Goal: Find specific page/section: Find specific page/section

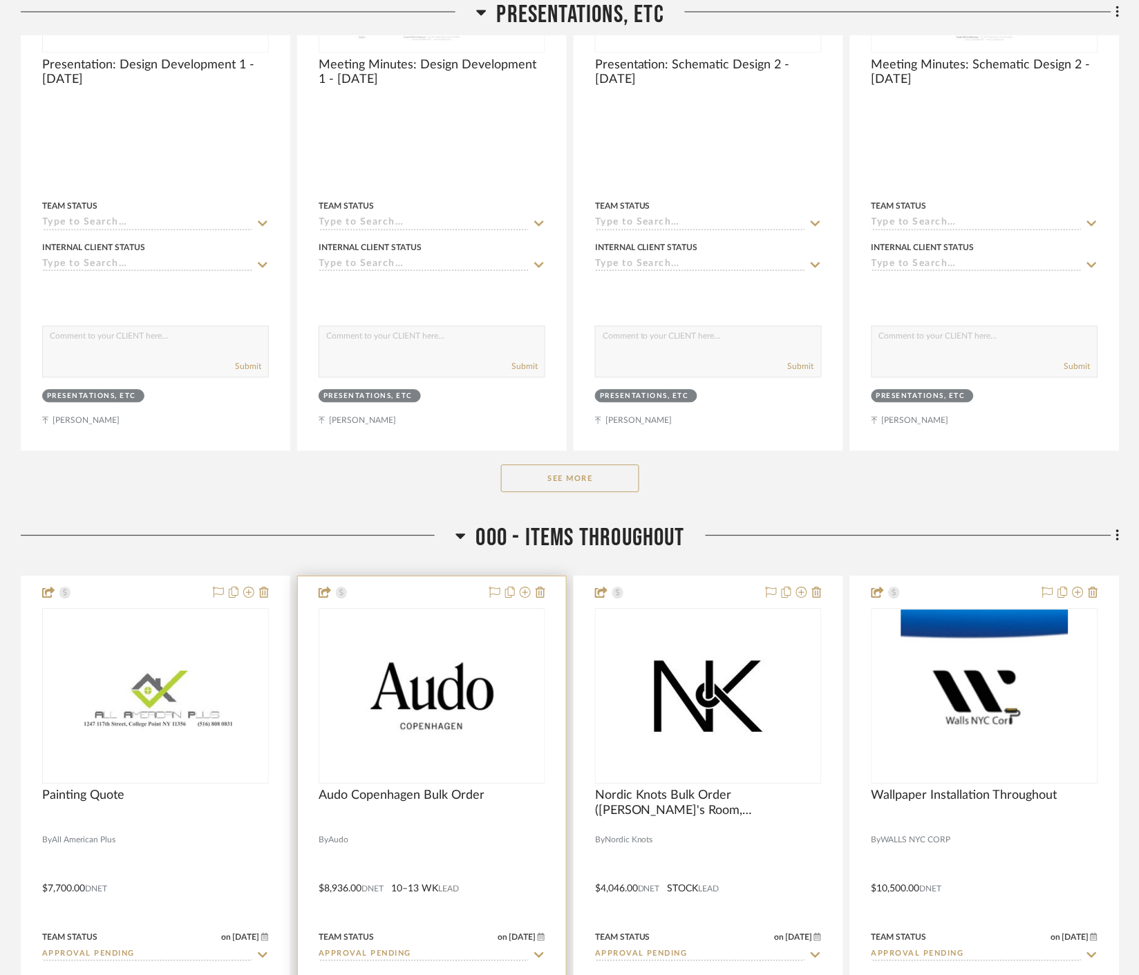
scroll to position [998, 0]
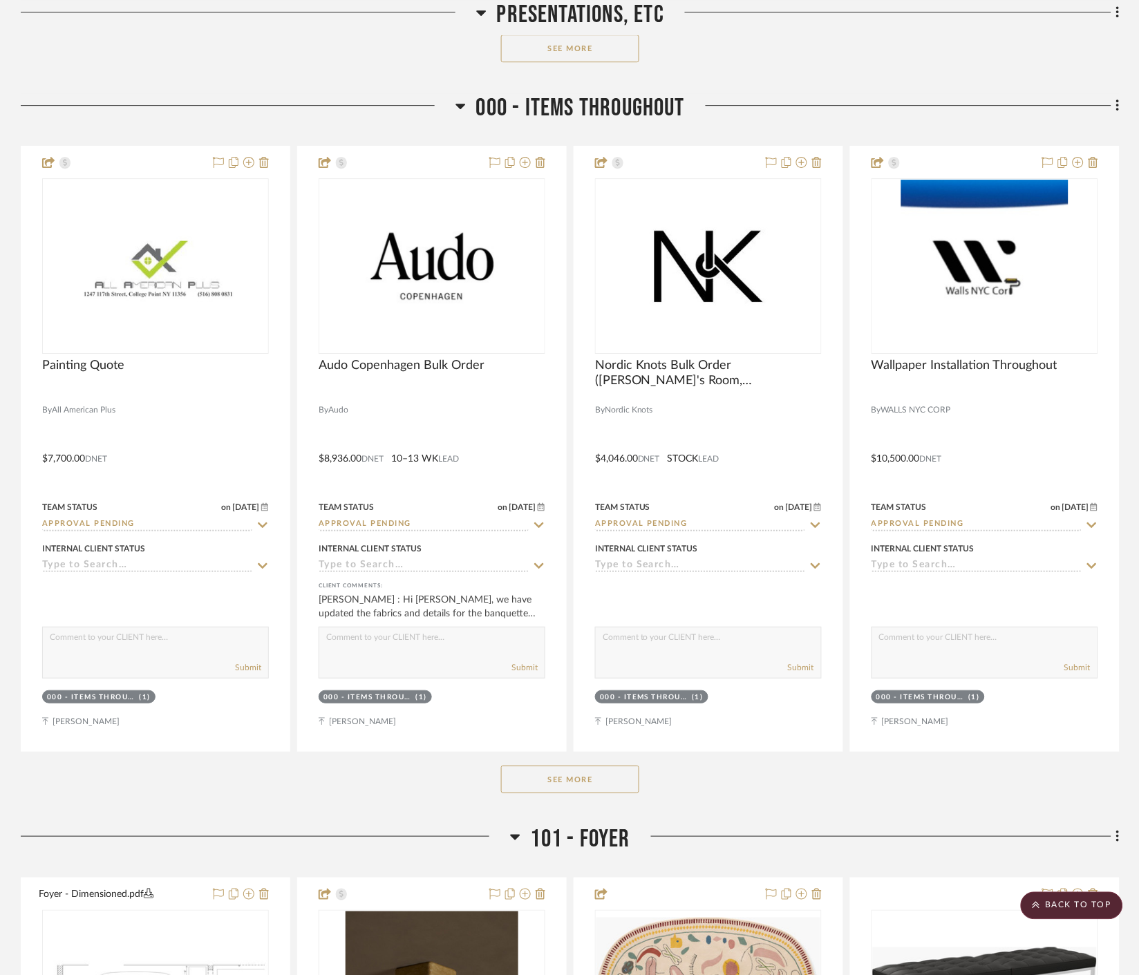
click at [588, 775] on button "See More" at bounding box center [570, 780] width 138 height 28
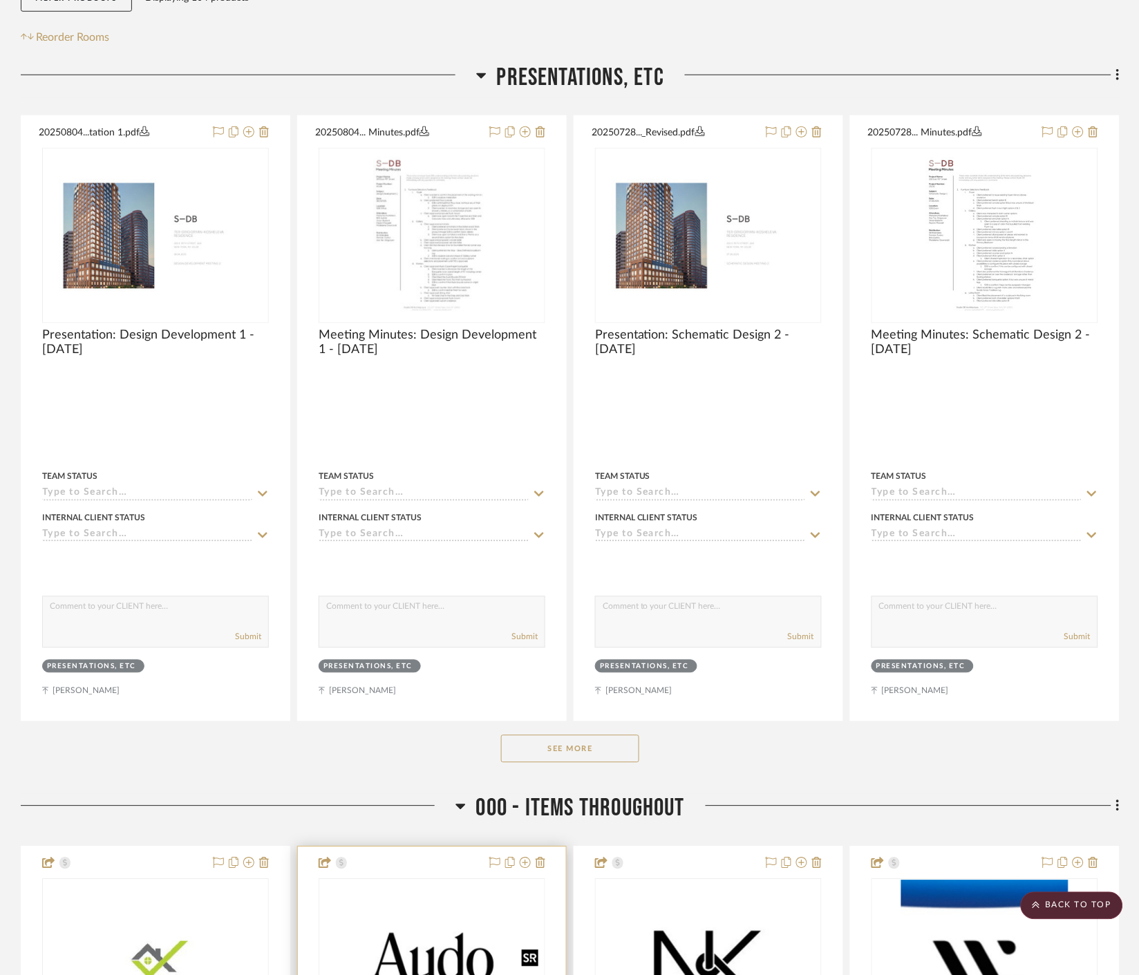
scroll to position [0, 0]
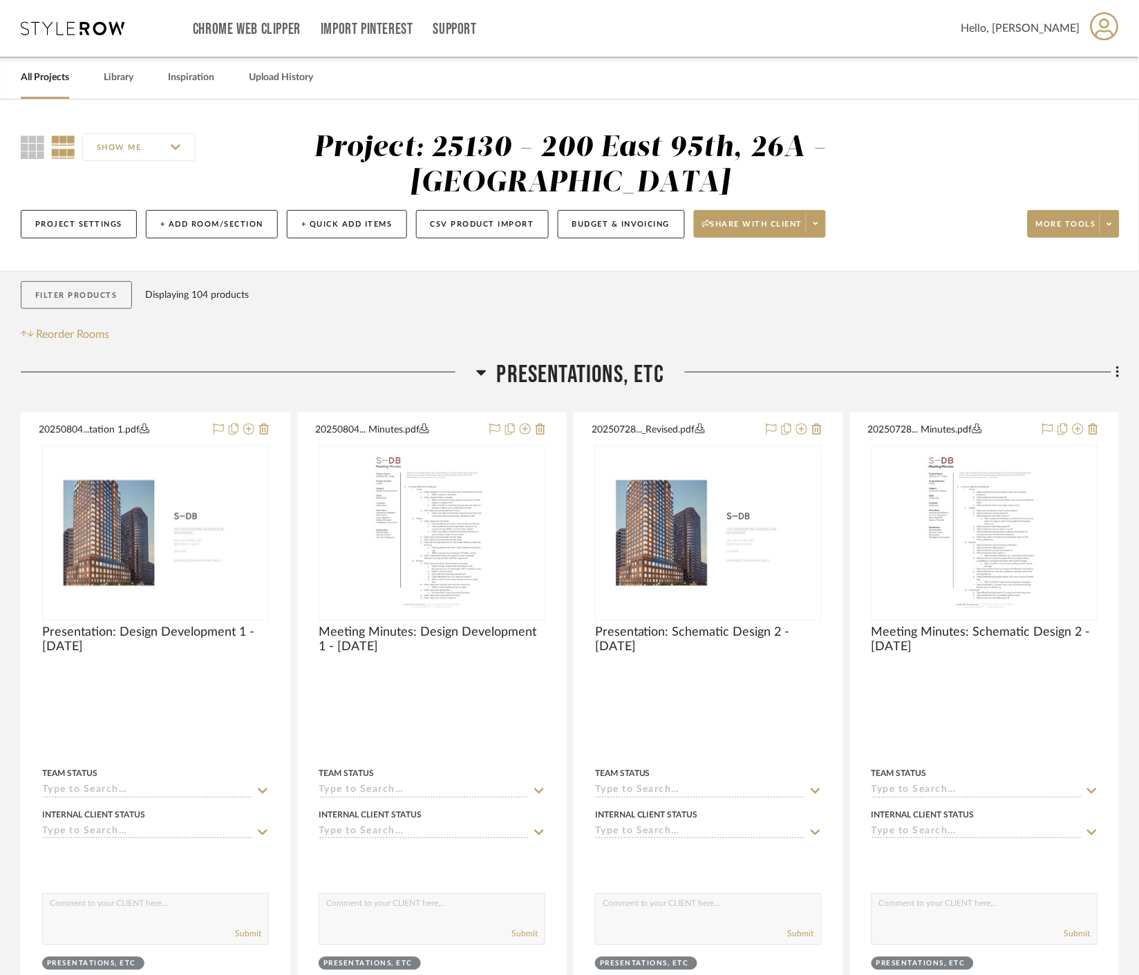
click at [94, 294] on button "Filter Products" at bounding box center [76, 295] width 111 height 28
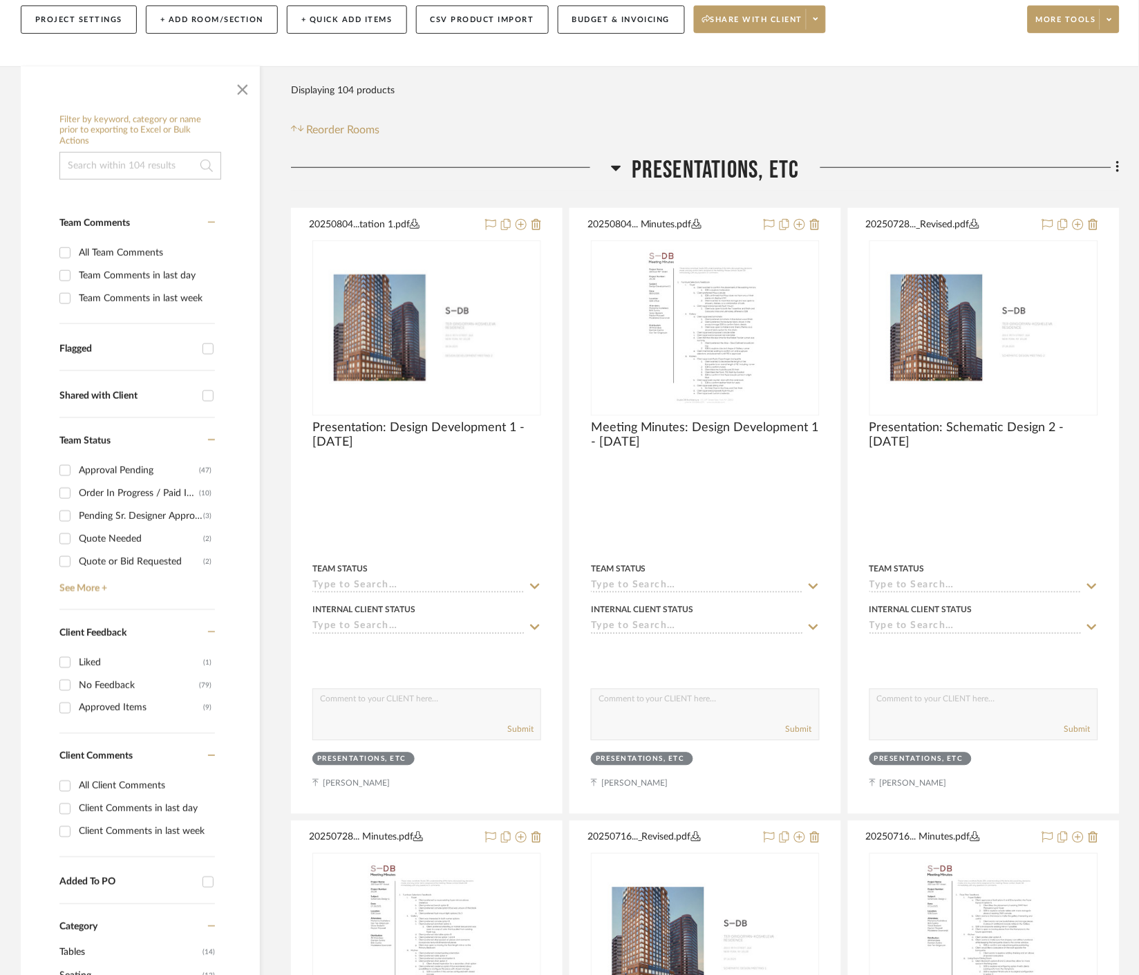
scroll to position [230, 0]
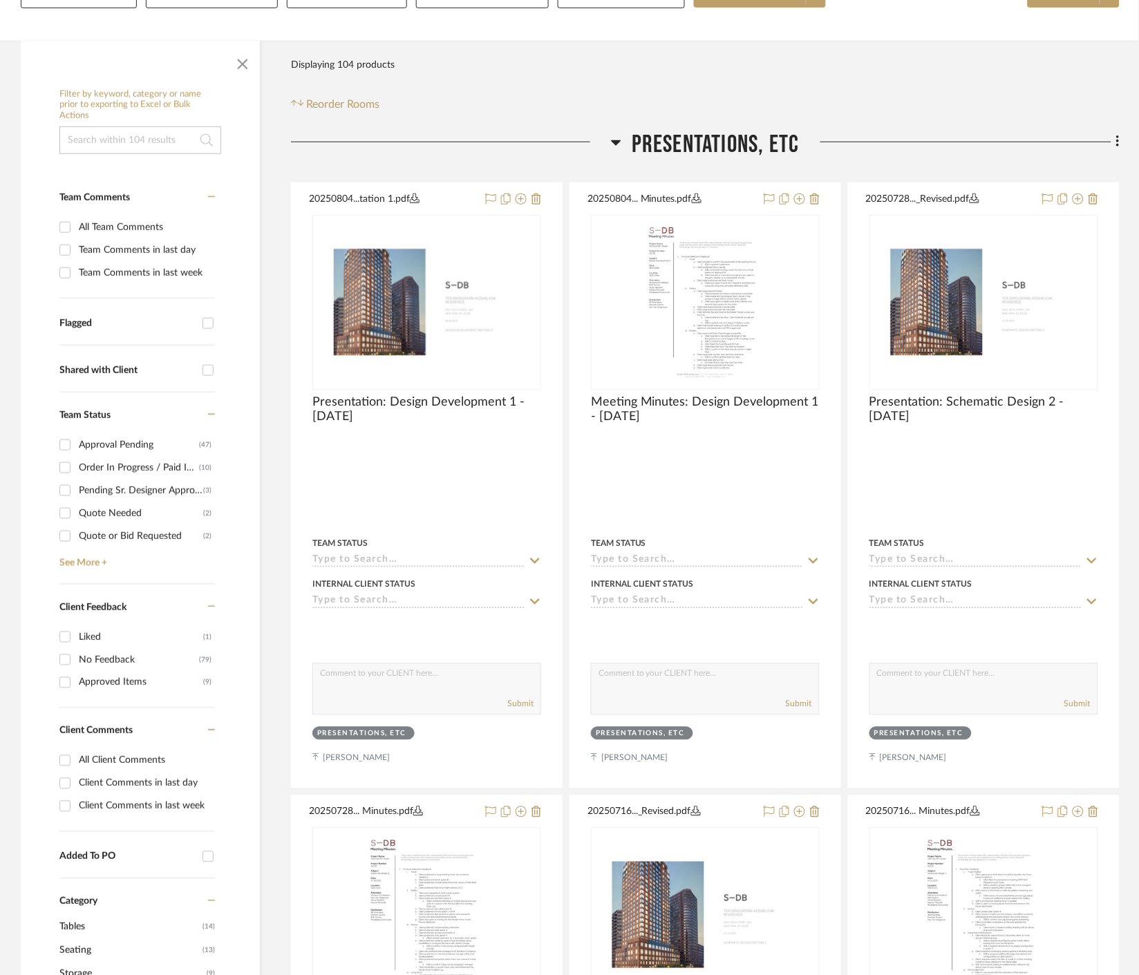
click at [66, 788] on input "Client Comments in last day" at bounding box center [65, 784] width 22 height 22
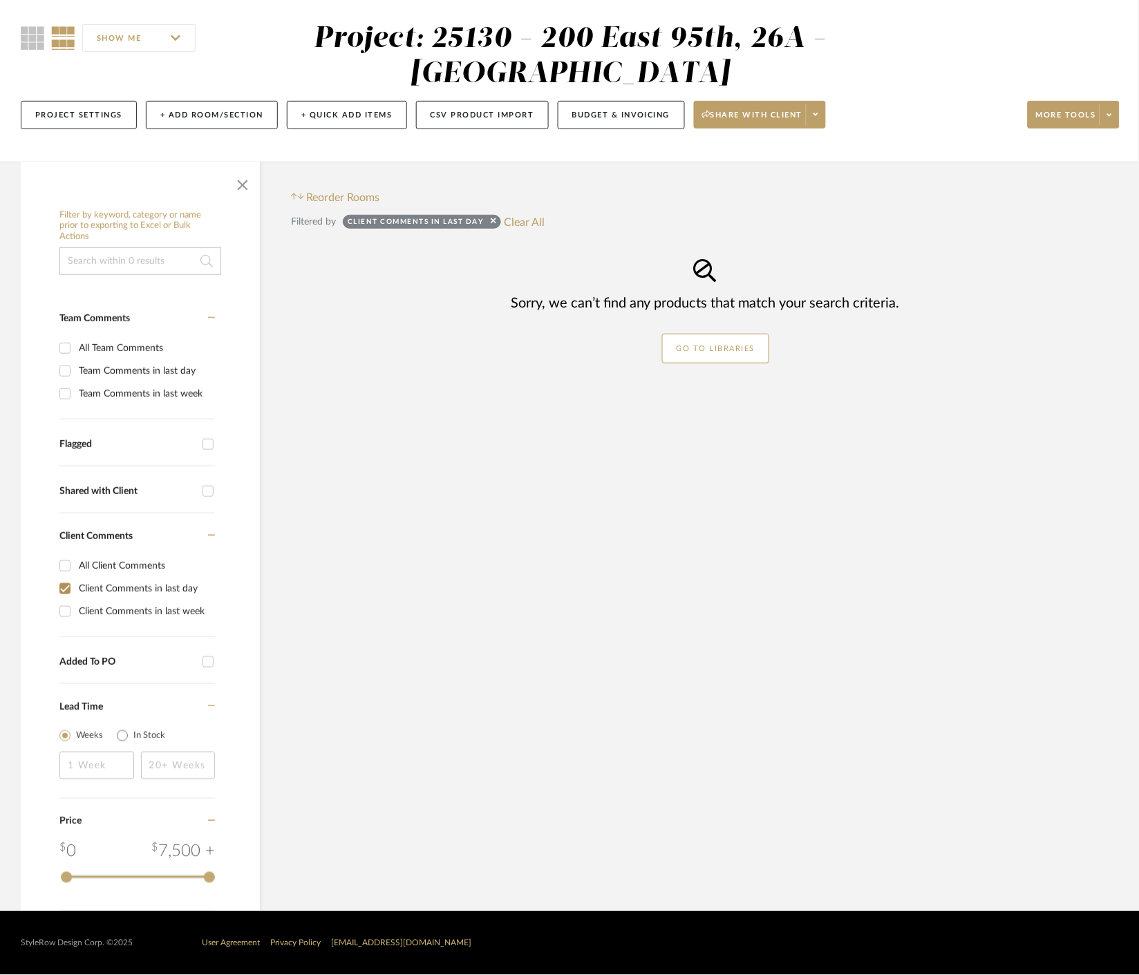
scroll to position [109, 0]
click at [254, 185] on span "button" at bounding box center [242, 182] width 33 height 33
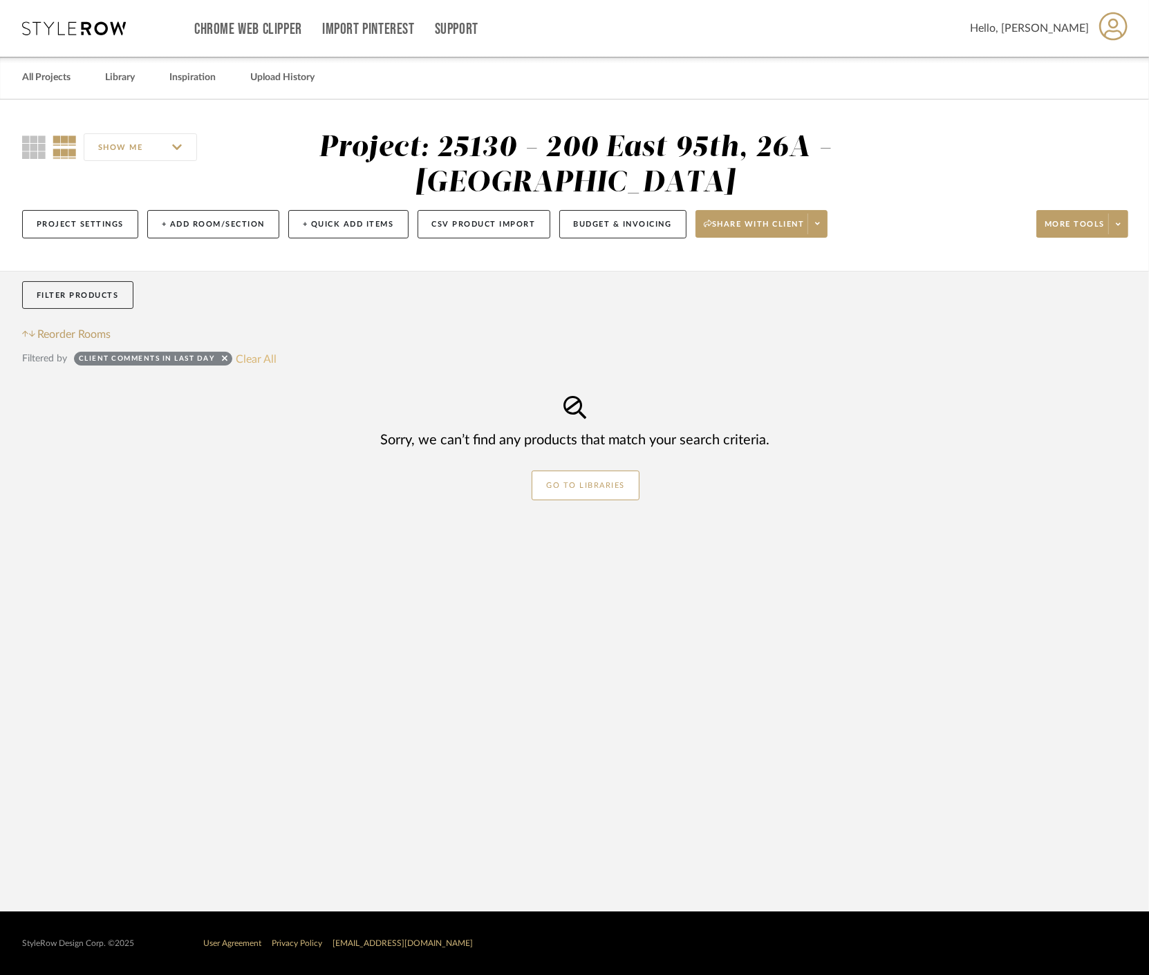
click at [239, 357] on button "Clear All" at bounding box center [256, 359] width 41 height 18
checkbox input "false"
